Goal: Information Seeking & Learning: Find specific page/section

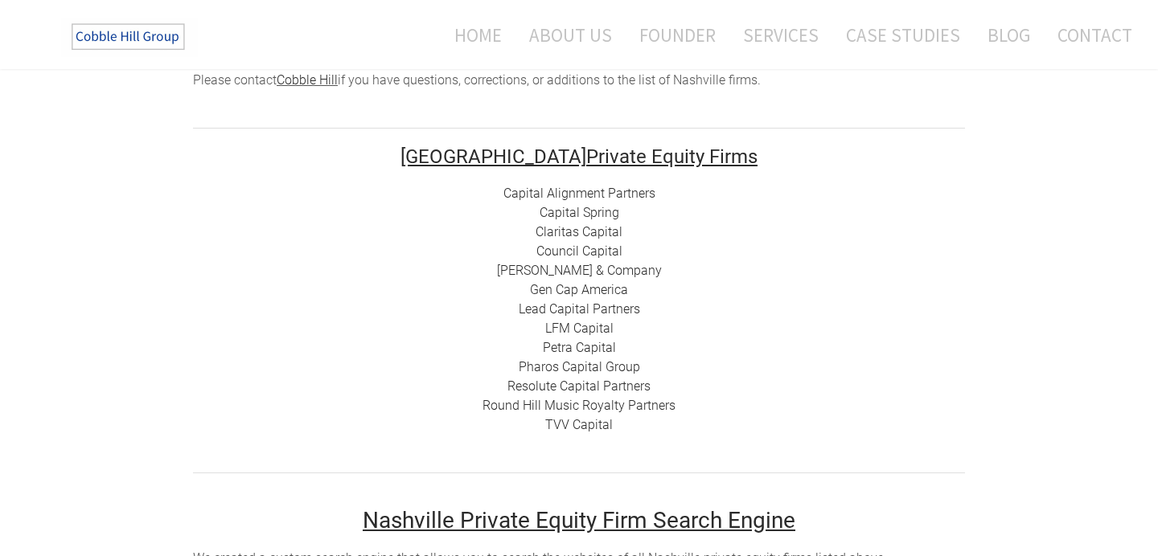
click at [575, 248] on link "Council Capital" at bounding box center [579, 251] width 86 height 15
click at [526, 192] on link "Capital Alignment Partners" at bounding box center [579, 193] width 152 height 15
click at [590, 213] on link "Capital Spring" at bounding box center [580, 212] width 80 height 15
click at [581, 234] on link "Claritas Capital" at bounding box center [579, 231] width 87 height 15
click at [554, 248] on link "Council Capital" at bounding box center [579, 251] width 86 height 15
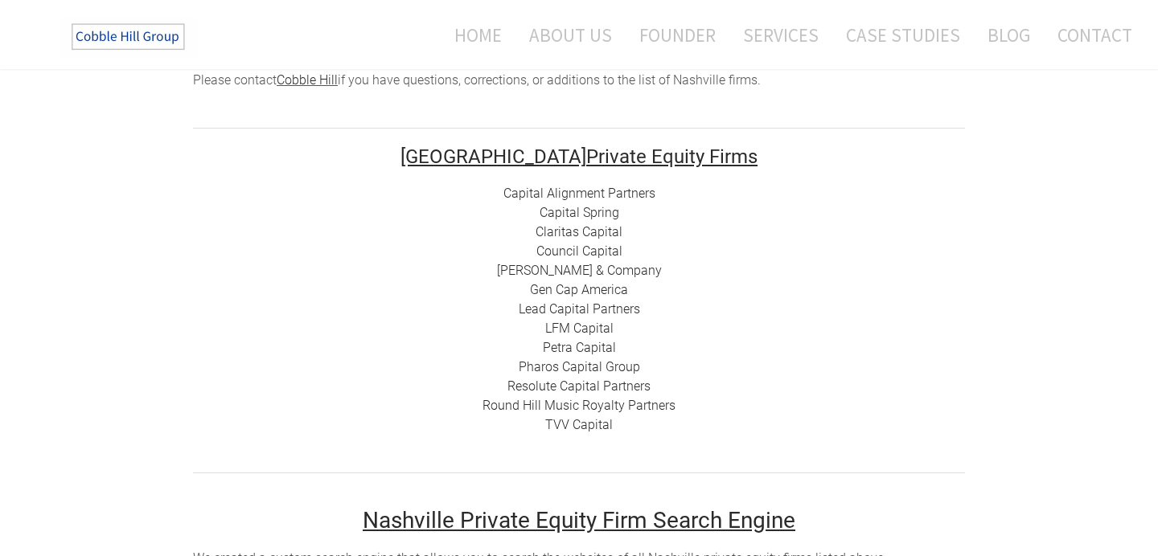
click at [552, 272] on link "[PERSON_NAME] & Company" at bounding box center [579, 270] width 165 height 15
click at [602, 292] on link "Gen Cap America" at bounding box center [579, 289] width 98 height 15
click at [588, 312] on link "Lead Capital Partners" at bounding box center [579, 309] width 121 height 15
click at [595, 326] on link "LFM Capital" at bounding box center [579, 328] width 68 height 15
click at [593, 390] on link "Resolute Capital Partners" at bounding box center [578, 386] width 143 height 15
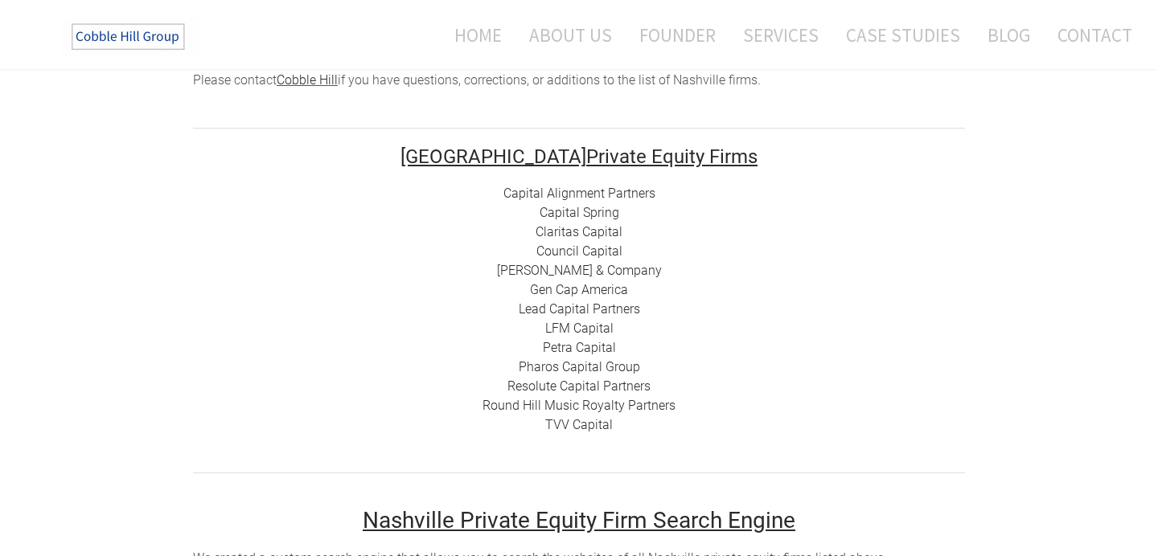
click at [605, 403] on link "Round Hill Music Royalty Partners" at bounding box center [579, 405] width 193 height 15
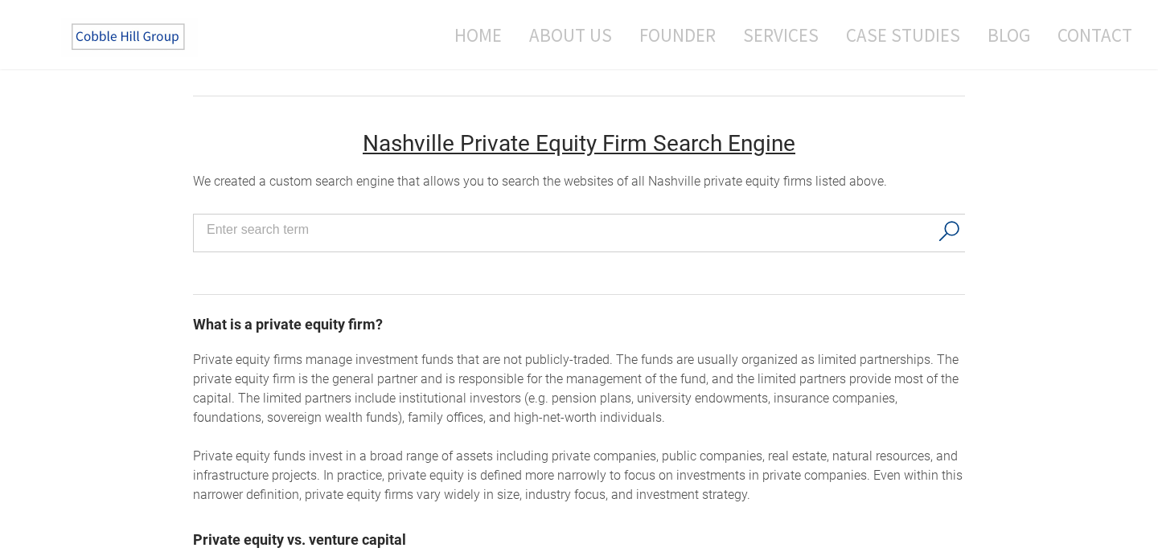
scroll to position [614, 0]
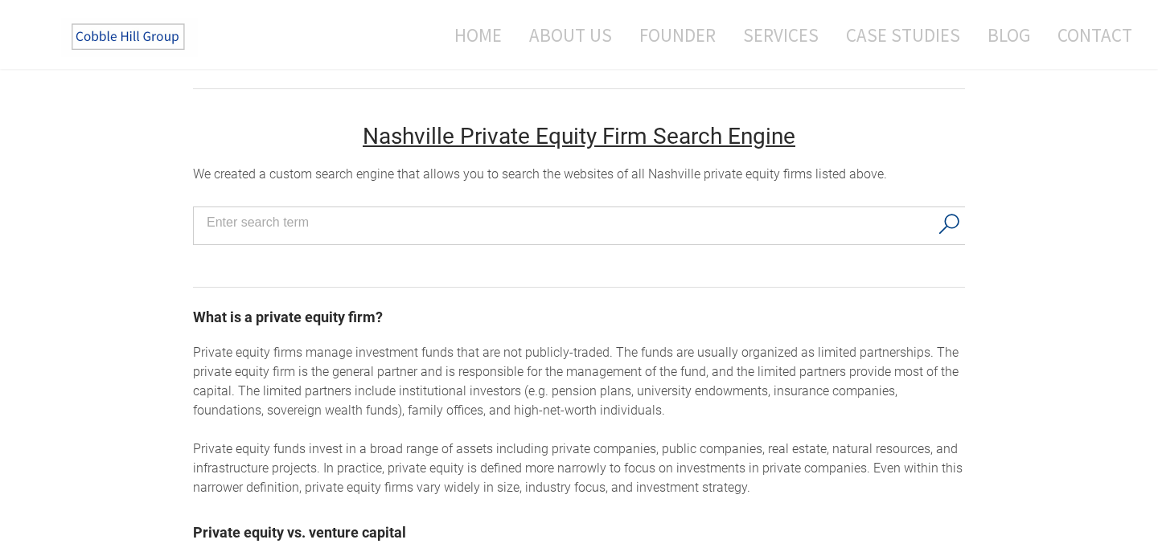
click at [254, 224] on input "Search input" at bounding box center [568, 223] width 723 height 24
type input "a"
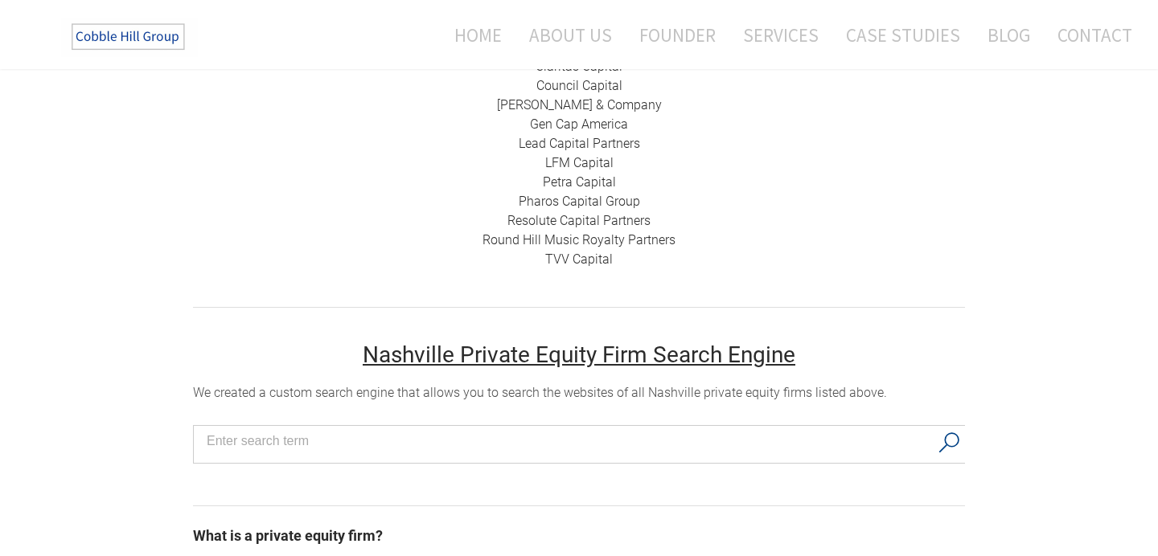
scroll to position [390, 0]
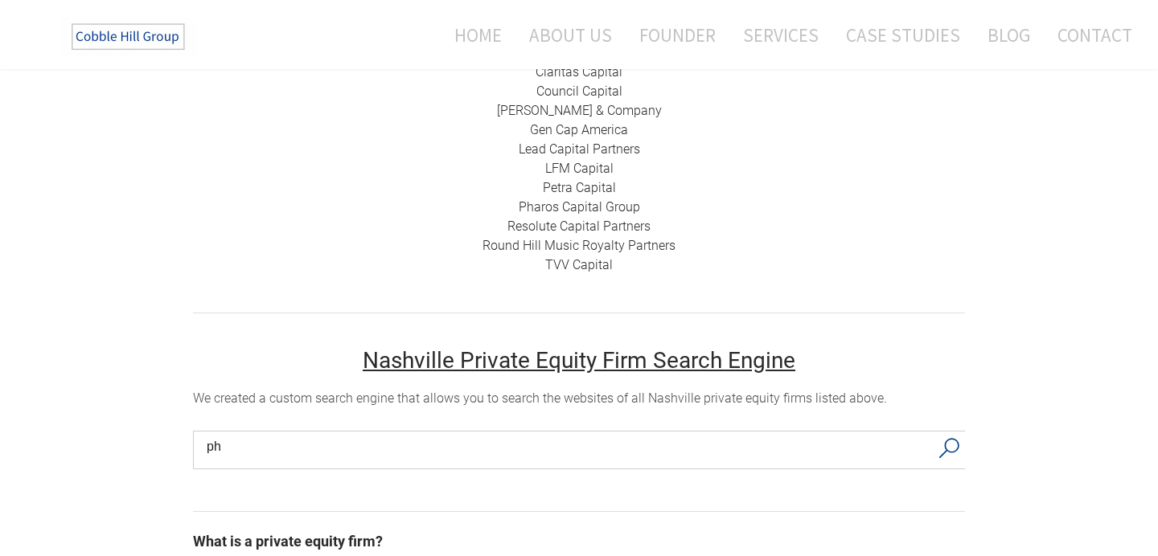
type input "ph"
click at [934, 454] on button "Search" at bounding box center [949, 449] width 33 height 34
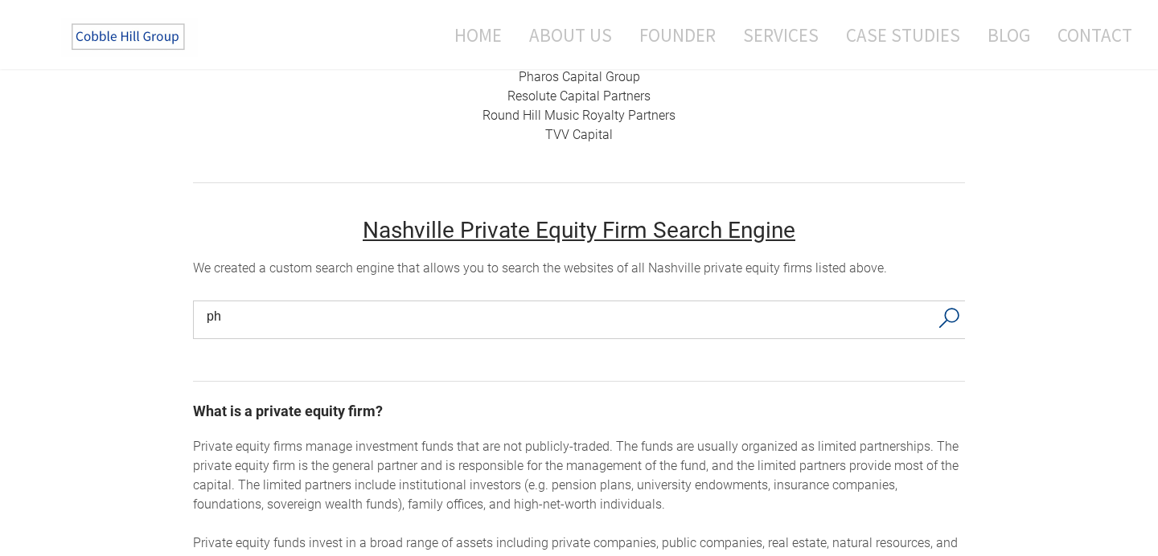
scroll to position [525, 0]
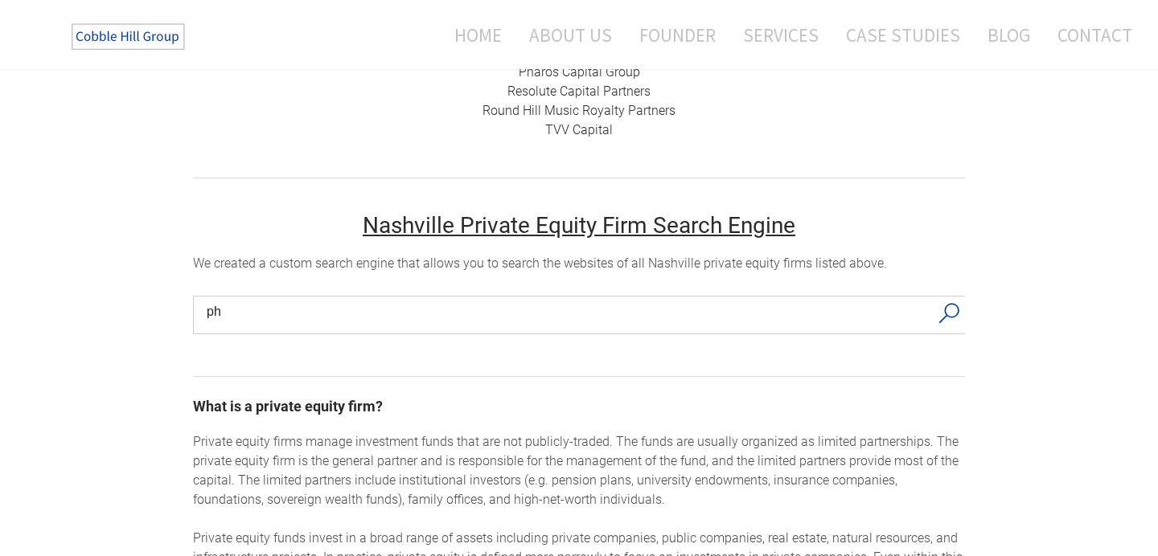
click at [953, 314] on button "Search" at bounding box center [949, 314] width 33 height 34
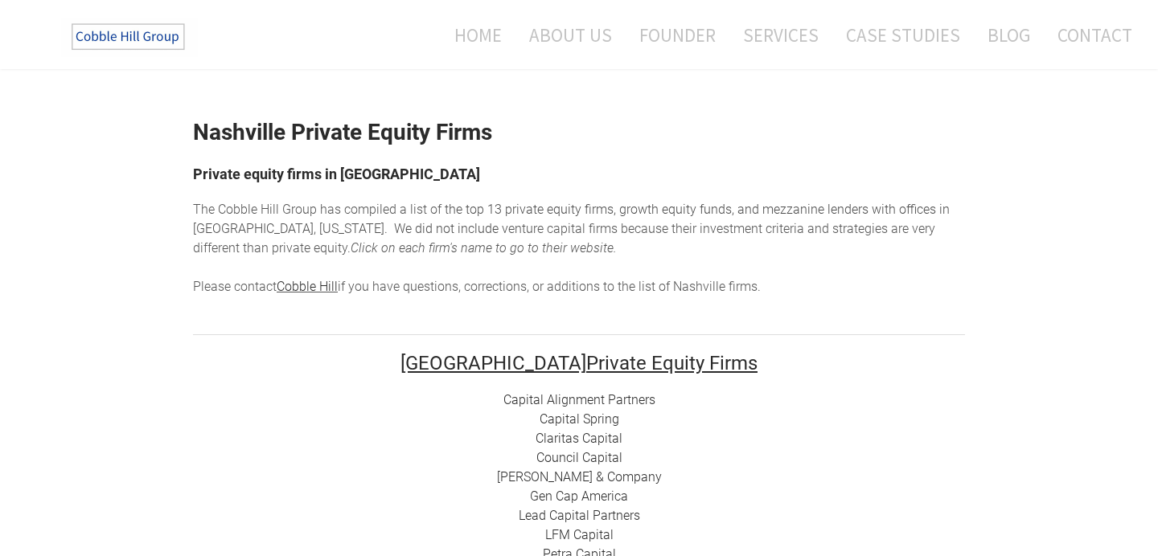
scroll to position [24, 0]
